Goal: Transaction & Acquisition: Purchase product/service

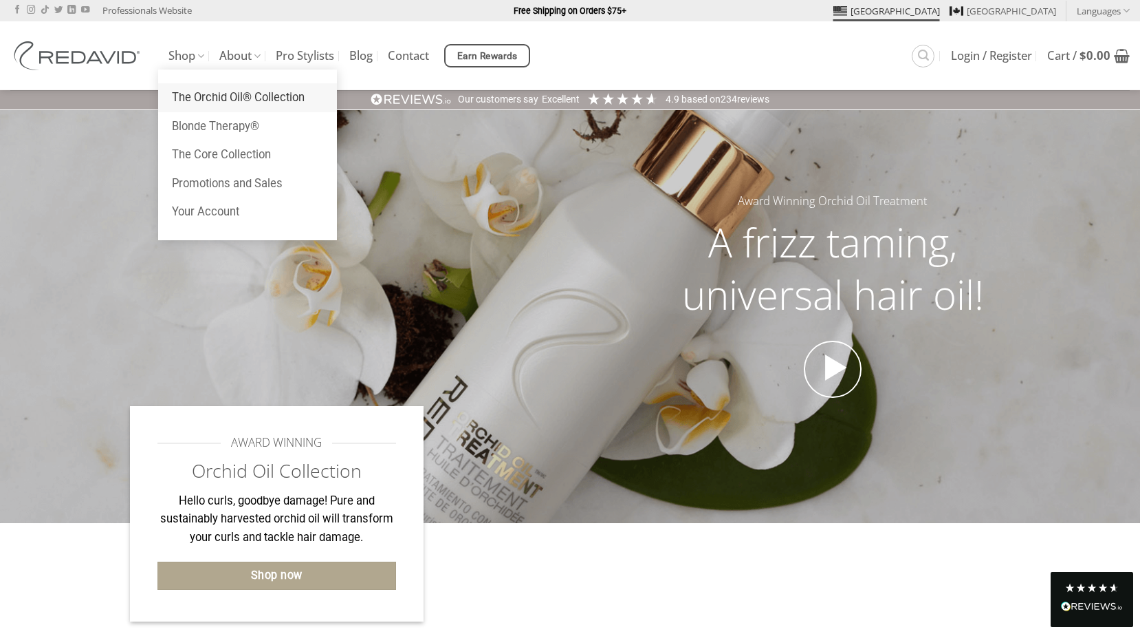
click at [221, 97] on link "The Orchid Oil® Collection" at bounding box center [247, 97] width 179 height 29
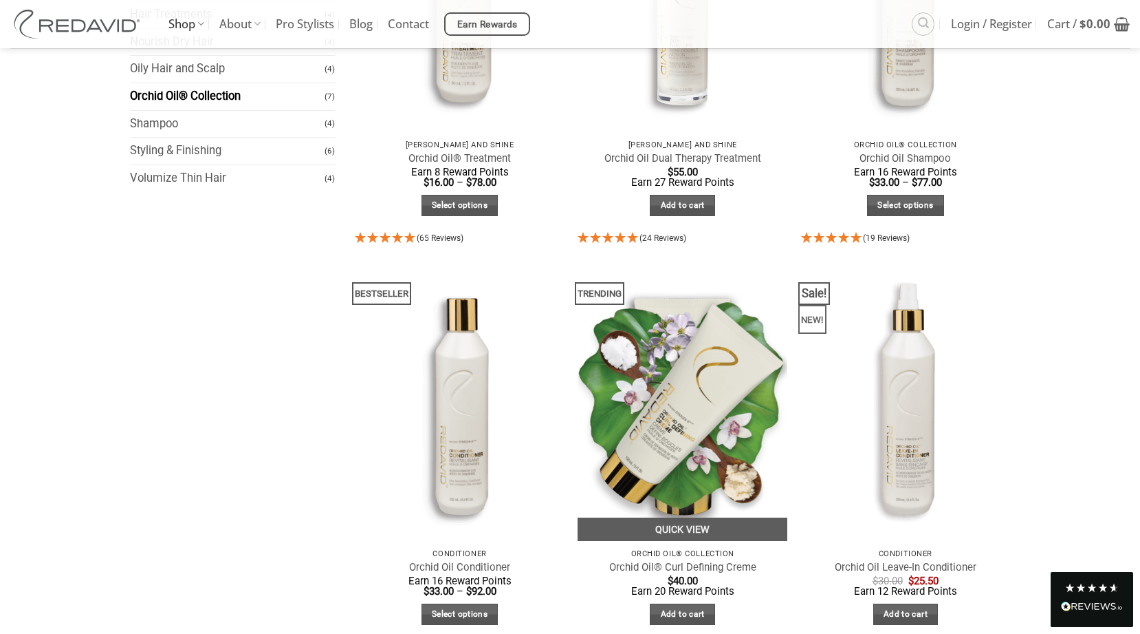
scroll to position [41, 0]
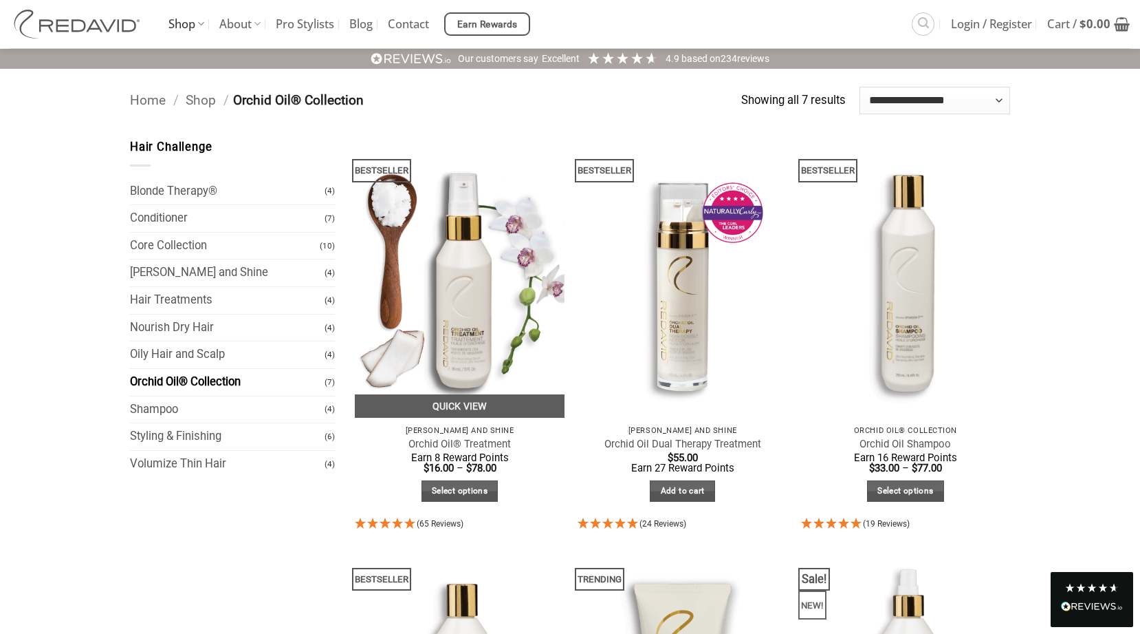
click at [480, 314] on img at bounding box center [460, 277] width 210 height 279
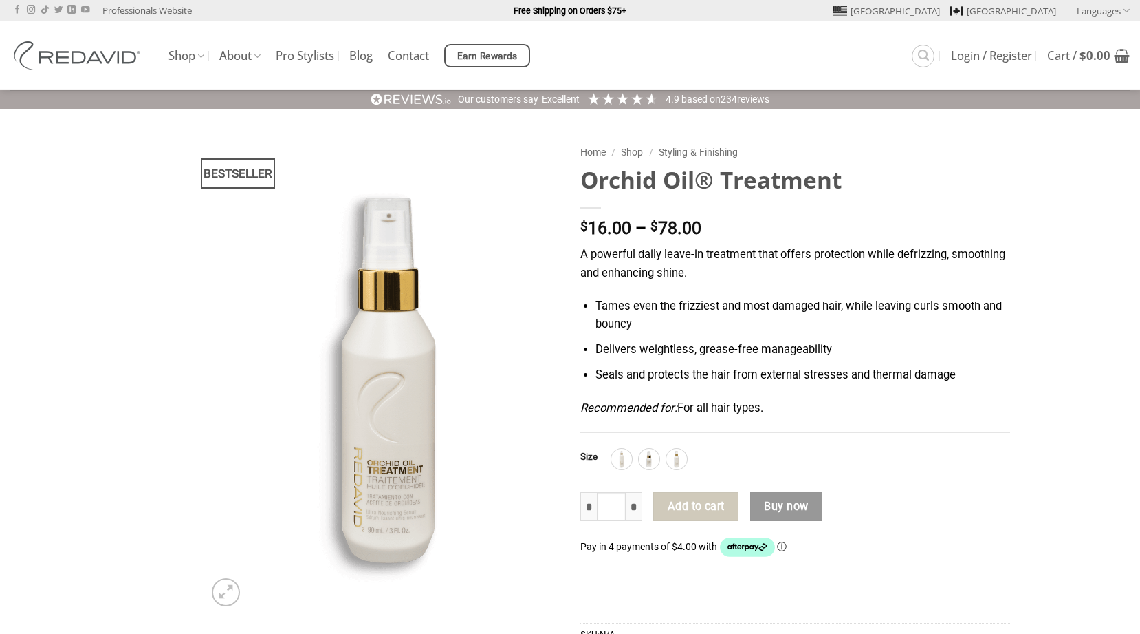
click at [658, 456] on div "**********" at bounding box center [795, 449] width 451 height 622
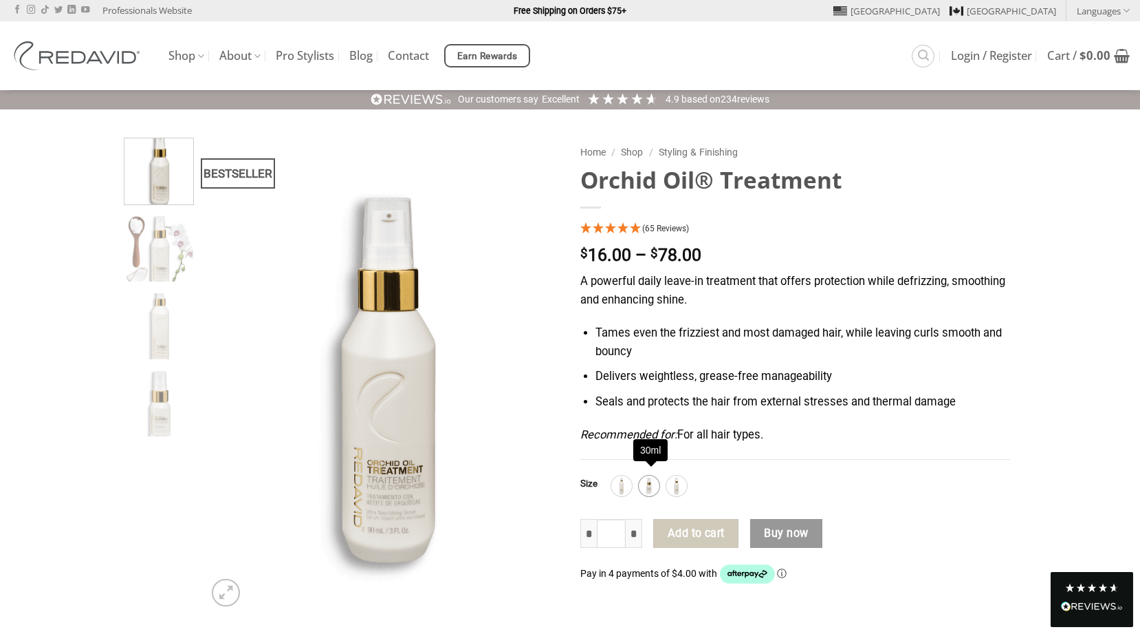
click at [653, 485] on img at bounding box center [649, 486] width 18 height 18
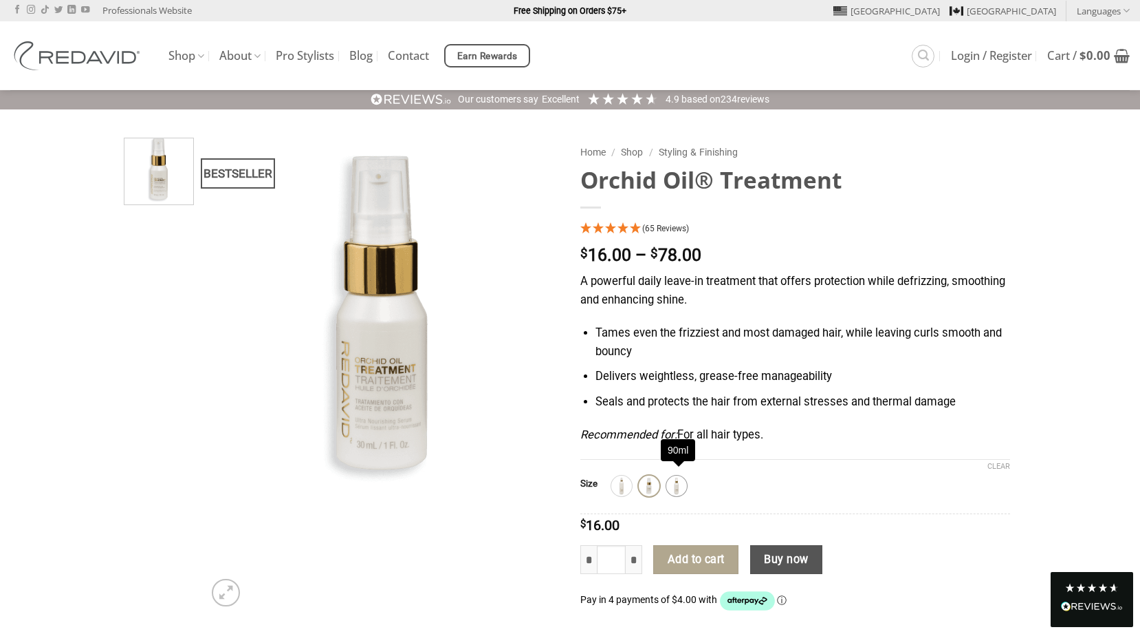
click at [686, 482] on img at bounding box center [677, 486] width 18 height 18
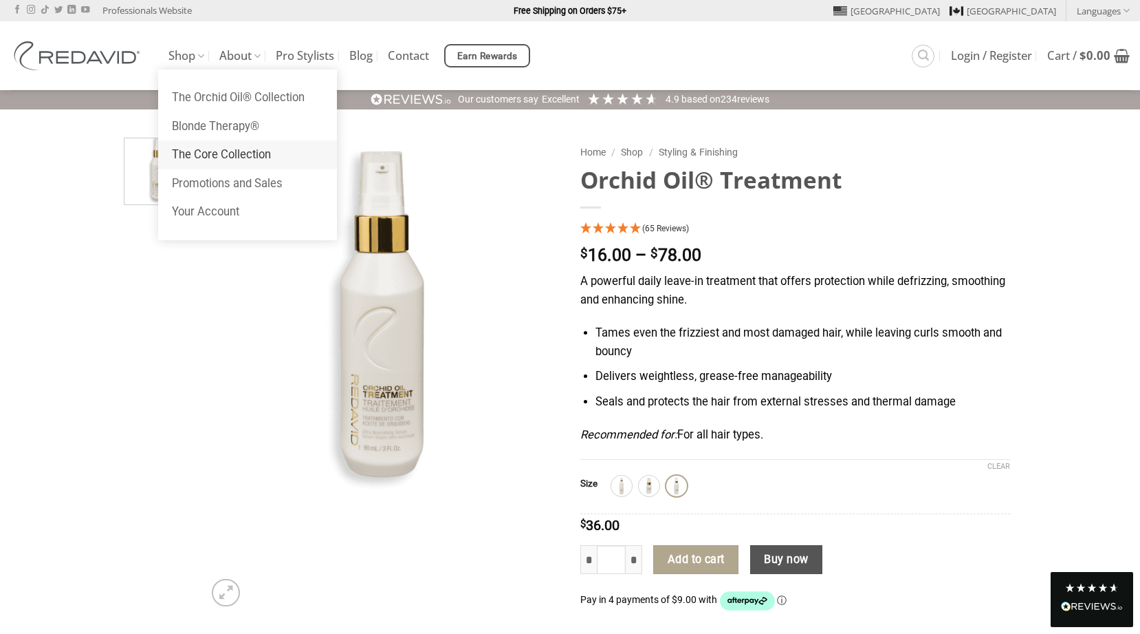
click at [205, 152] on link "The Core Collection" at bounding box center [247, 154] width 179 height 29
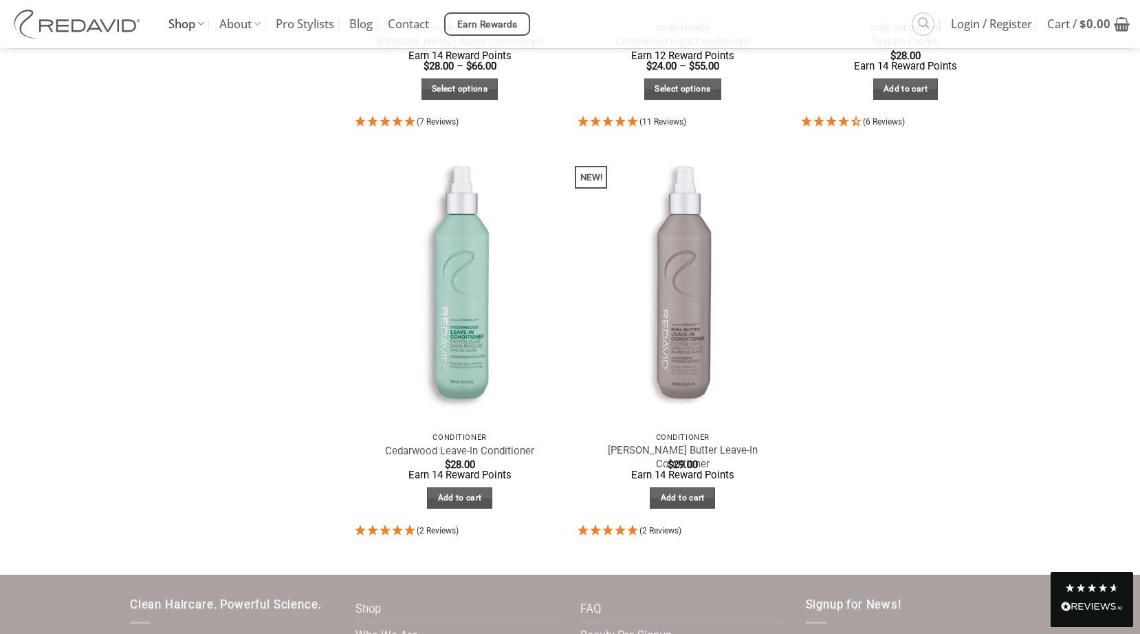
scroll to position [23, 0]
